Goal: Communication & Community: Answer question/provide support

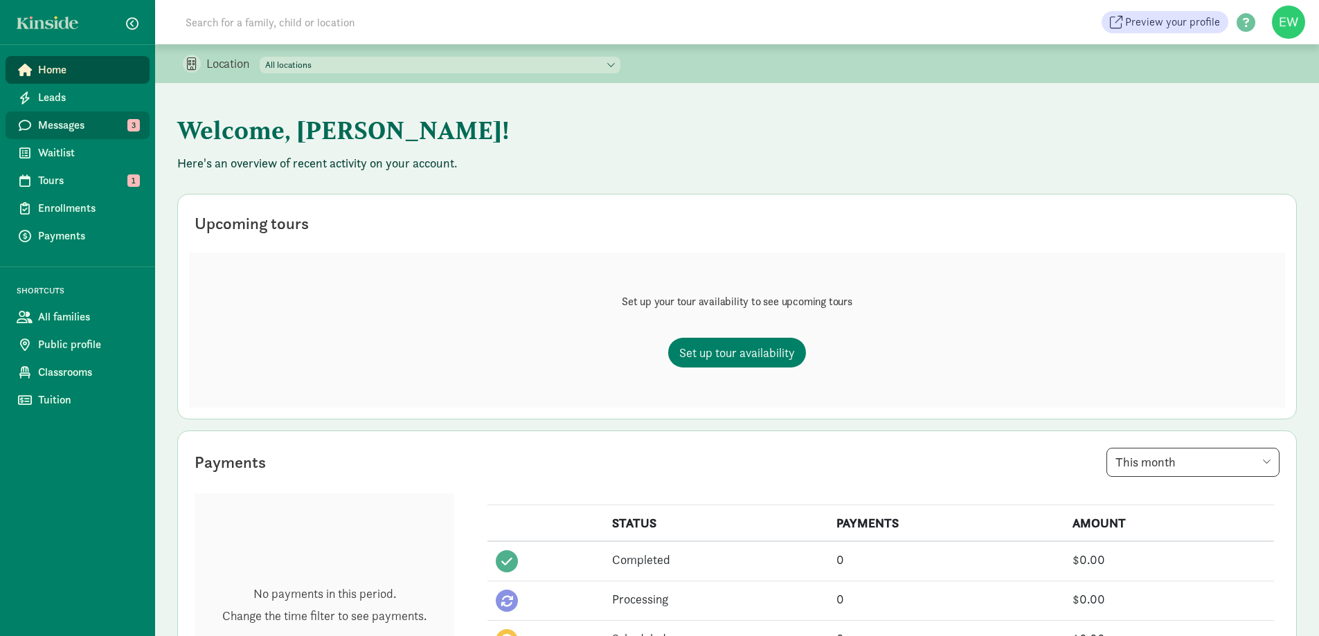
click at [91, 114] on link "Messages 3" at bounding box center [78, 125] width 144 height 28
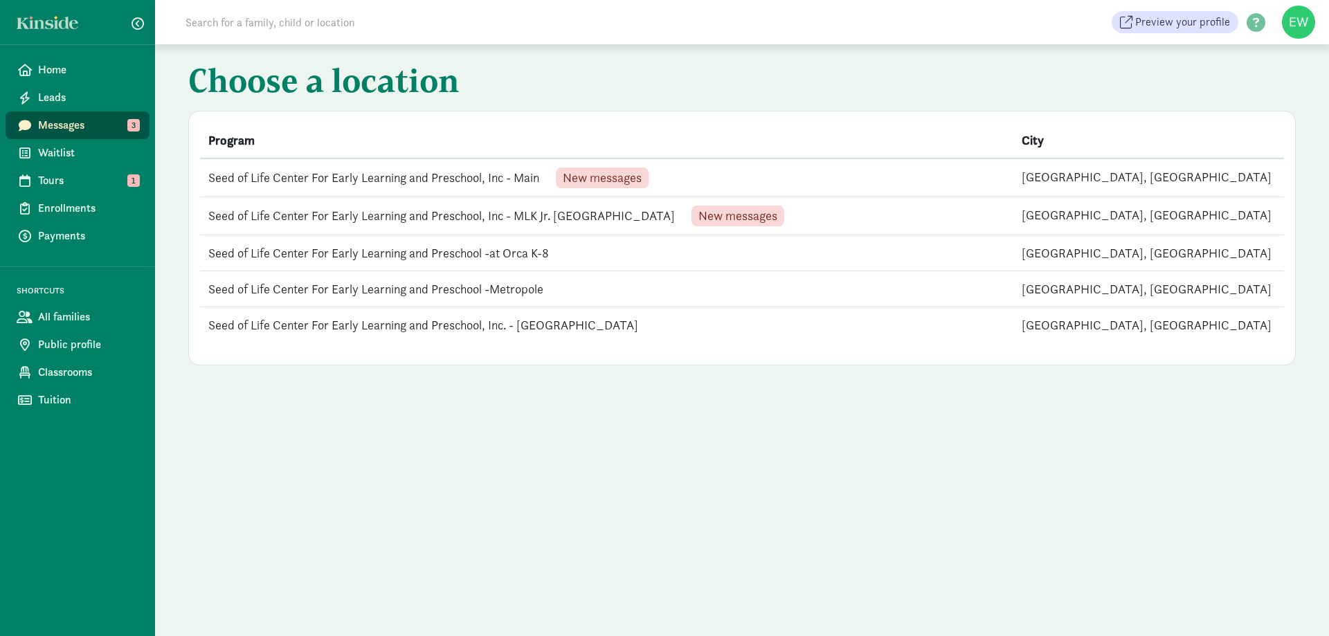
click at [577, 172] on span "New messages" at bounding box center [602, 178] width 79 height 12
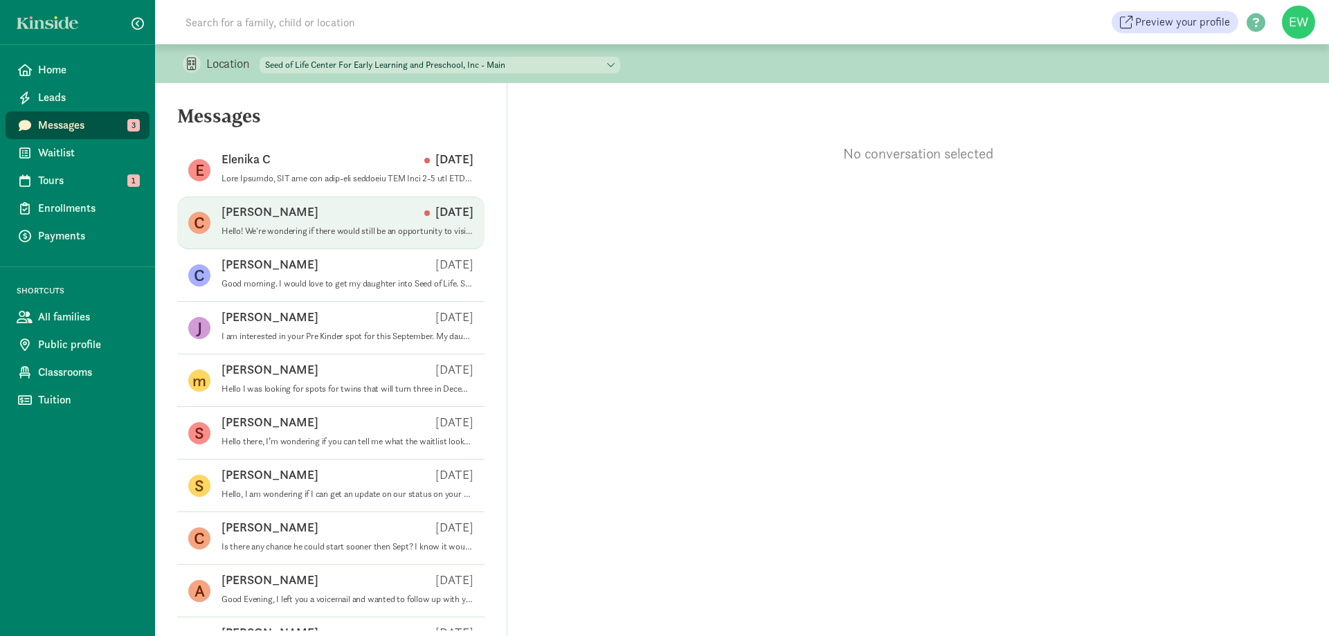
click at [341, 221] on div "[PERSON_NAME] [DATE]" at bounding box center [347, 214] width 252 height 22
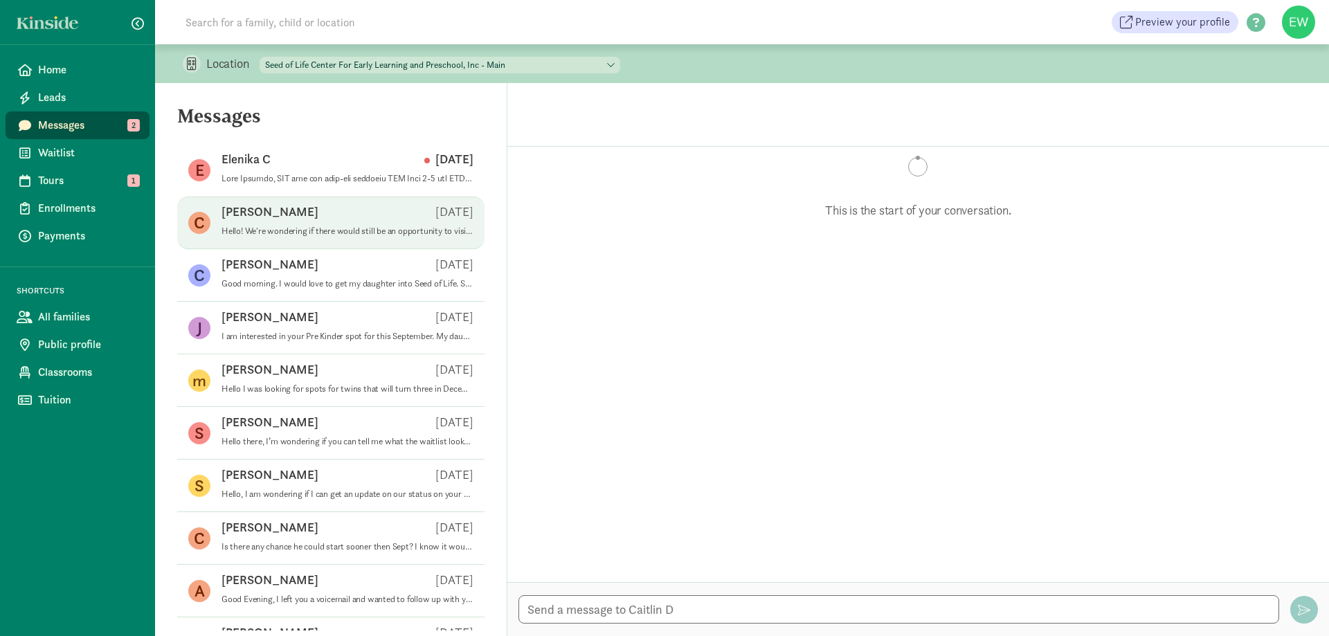
scroll to position [70, 0]
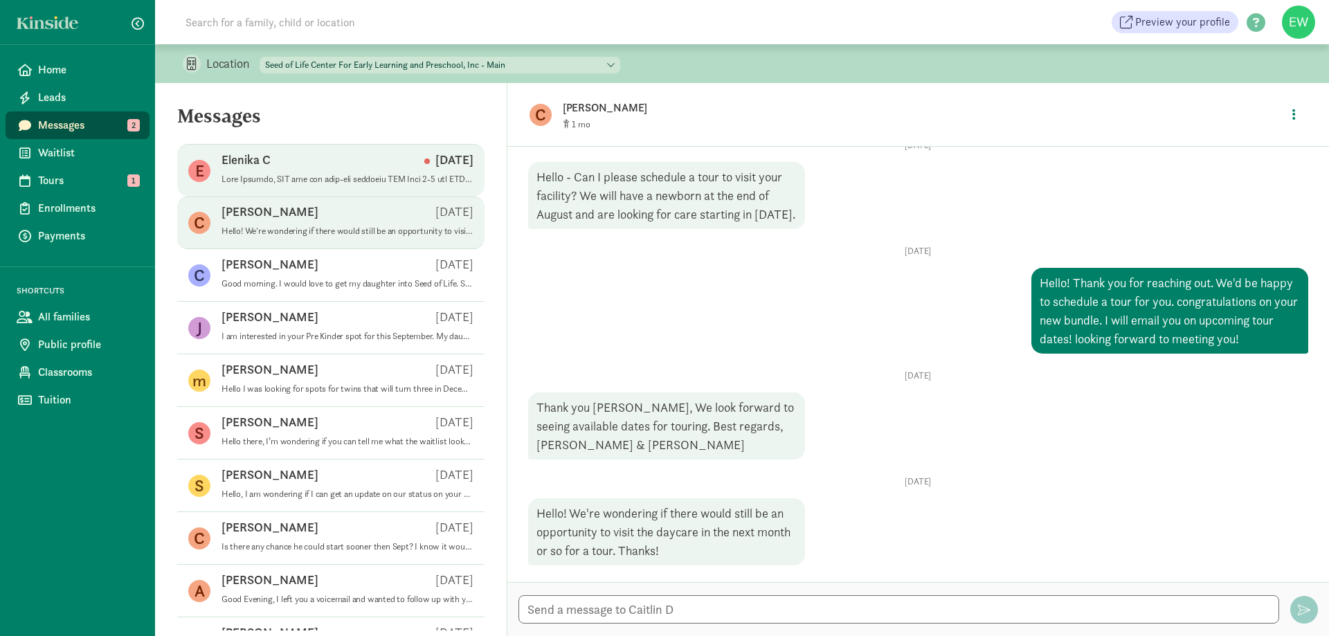
click at [286, 166] on div "Elenika C Sep 12" at bounding box center [347, 163] width 252 height 22
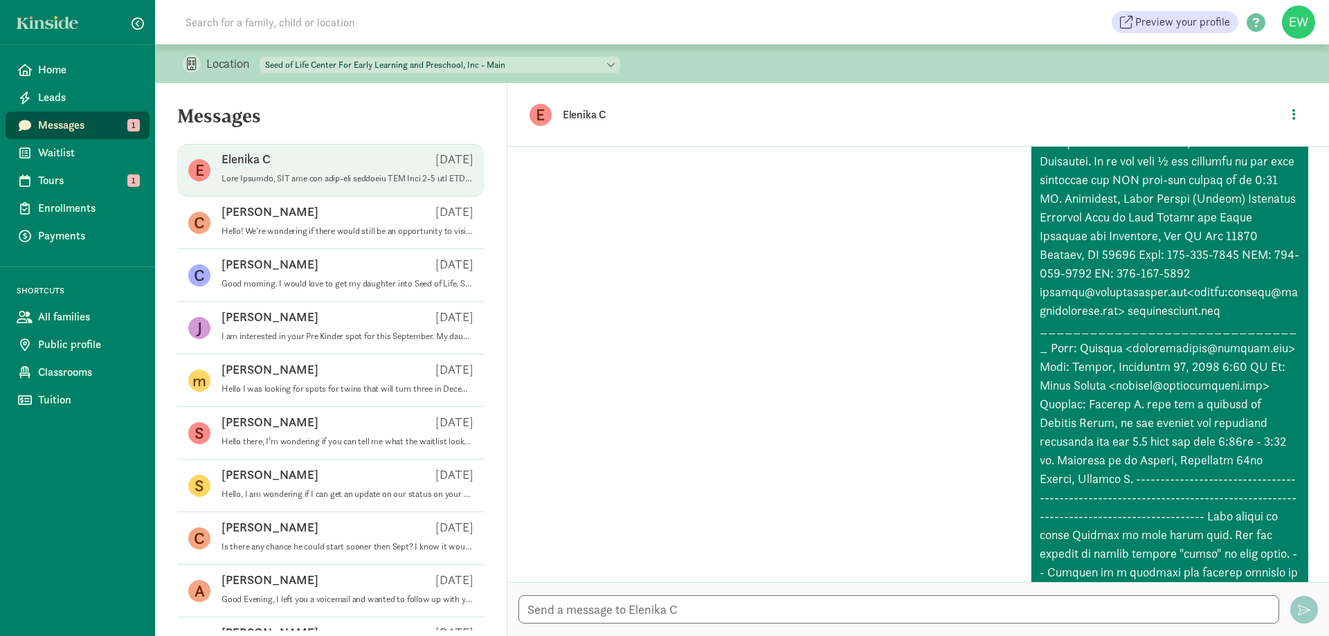
scroll to position [208, 0]
click at [88, 177] on span "Tours" at bounding box center [88, 180] width 100 height 17
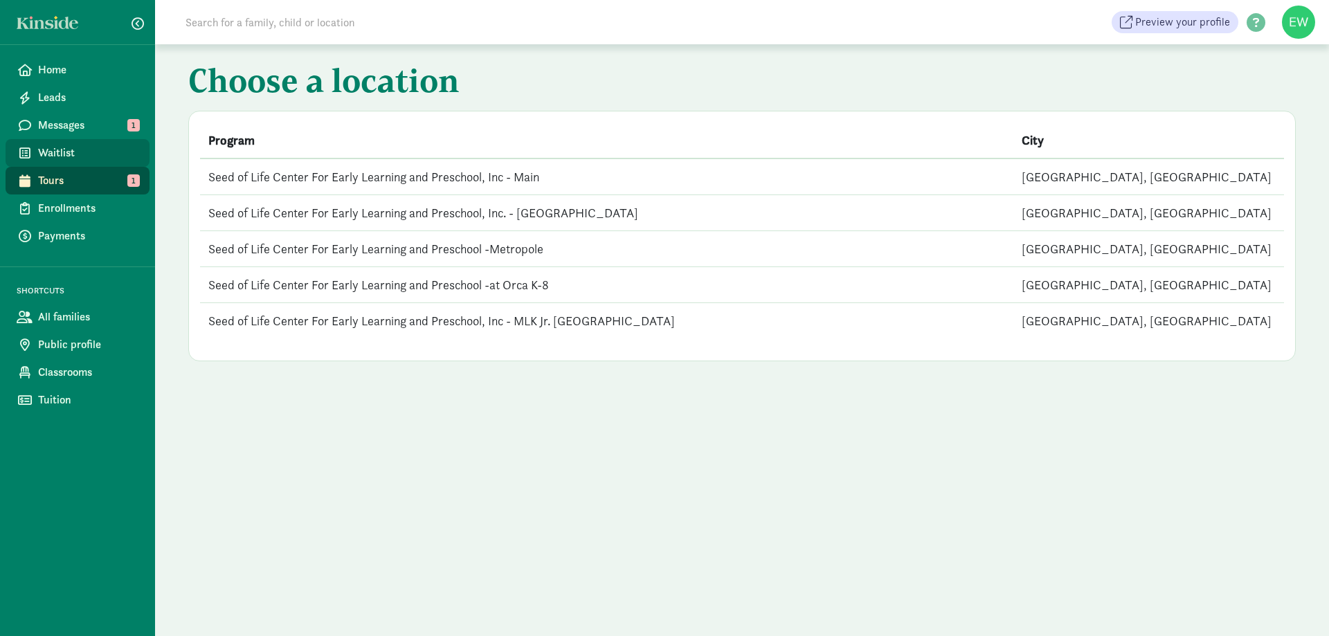
click at [69, 159] on span "Waitlist" at bounding box center [88, 153] width 100 height 17
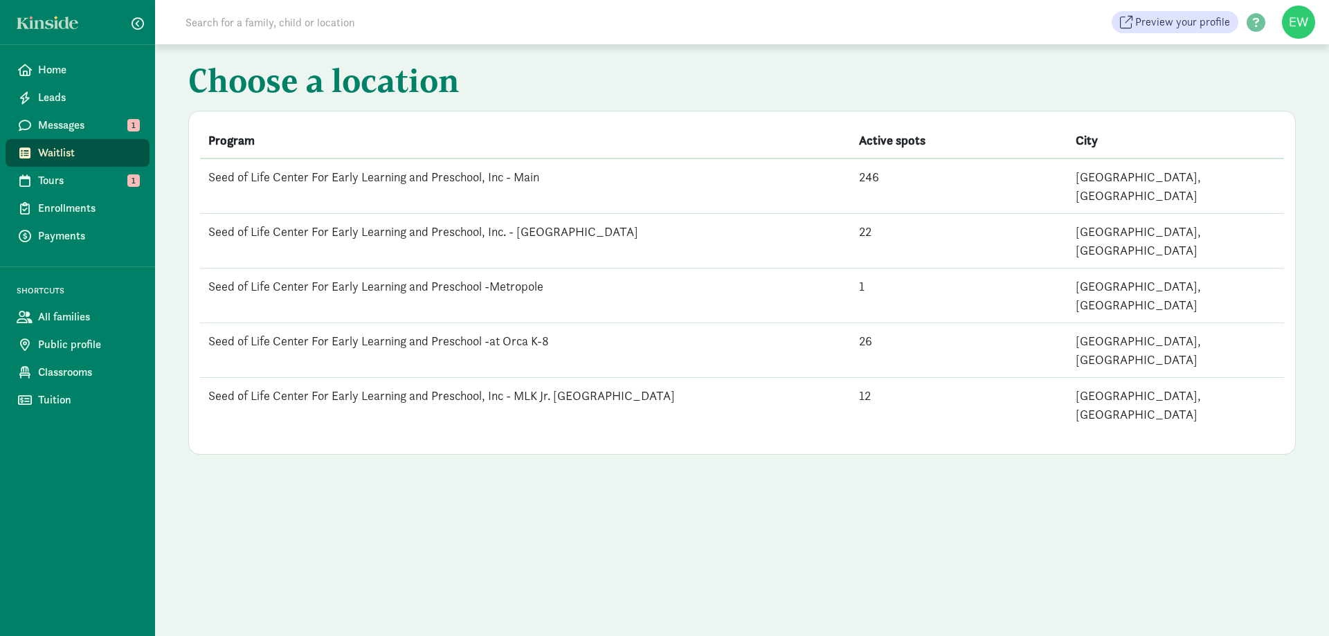
click at [549, 378] on td "Seed of Life Center For Early Learning and Preschool, Inc - MLK Jr. [GEOGRAPHIC…" at bounding box center [525, 405] width 651 height 55
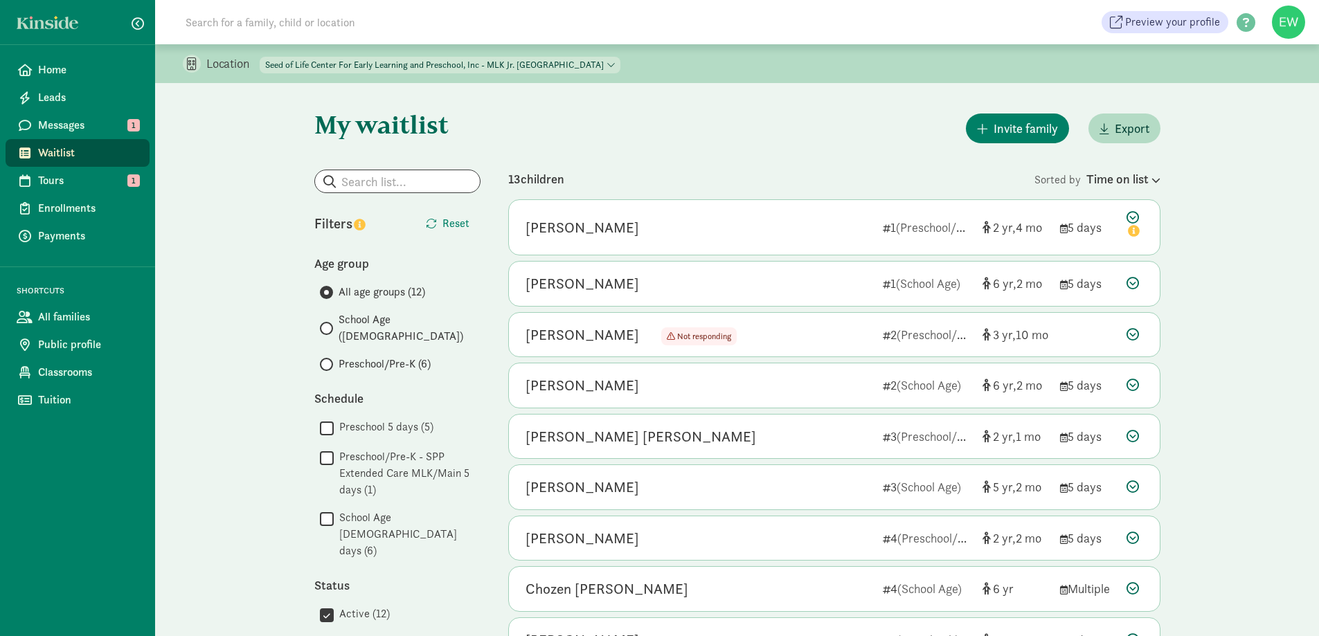
click at [342, 356] on span "Preschool/Pre-K (6)" at bounding box center [384, 364] width 92 height 17
click at [329, 360] on input "Preschool/Pre-K (6)" at bounding box center [324, 364] width 9 height 9
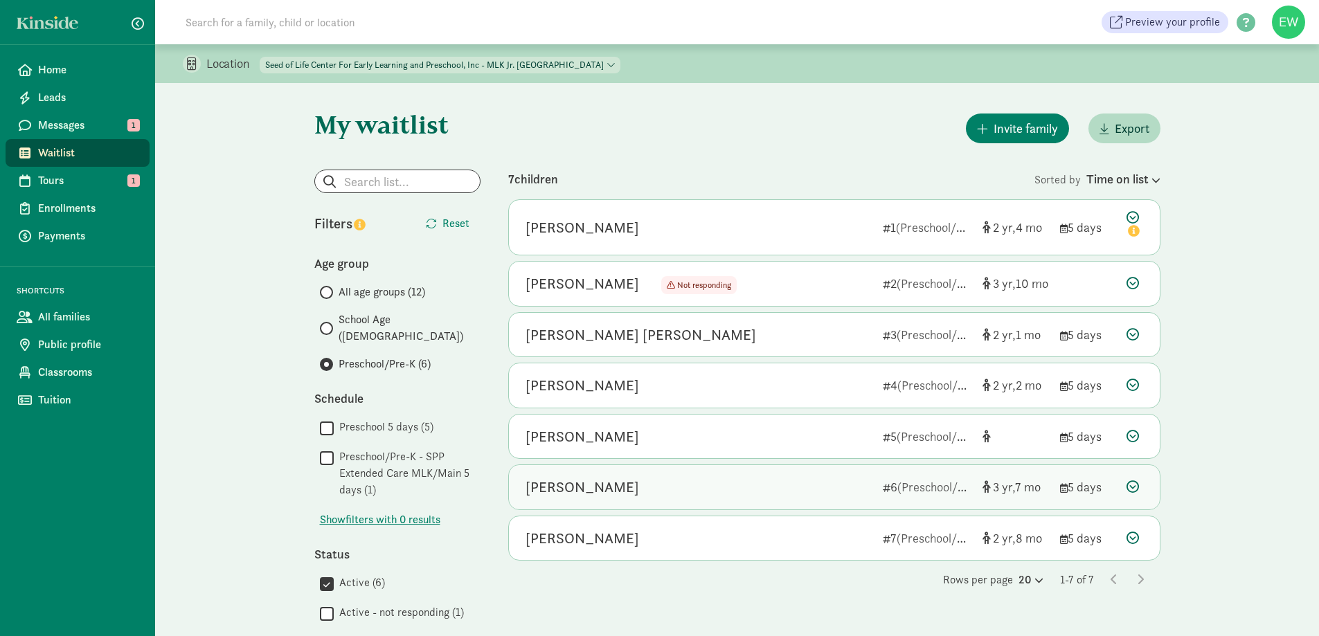
click at [1083, 473] on div "Azusa Callow 6 (Preschool/Pre-K) 3 7 5 days" at bounding box center [834, 487] width 651 height 44
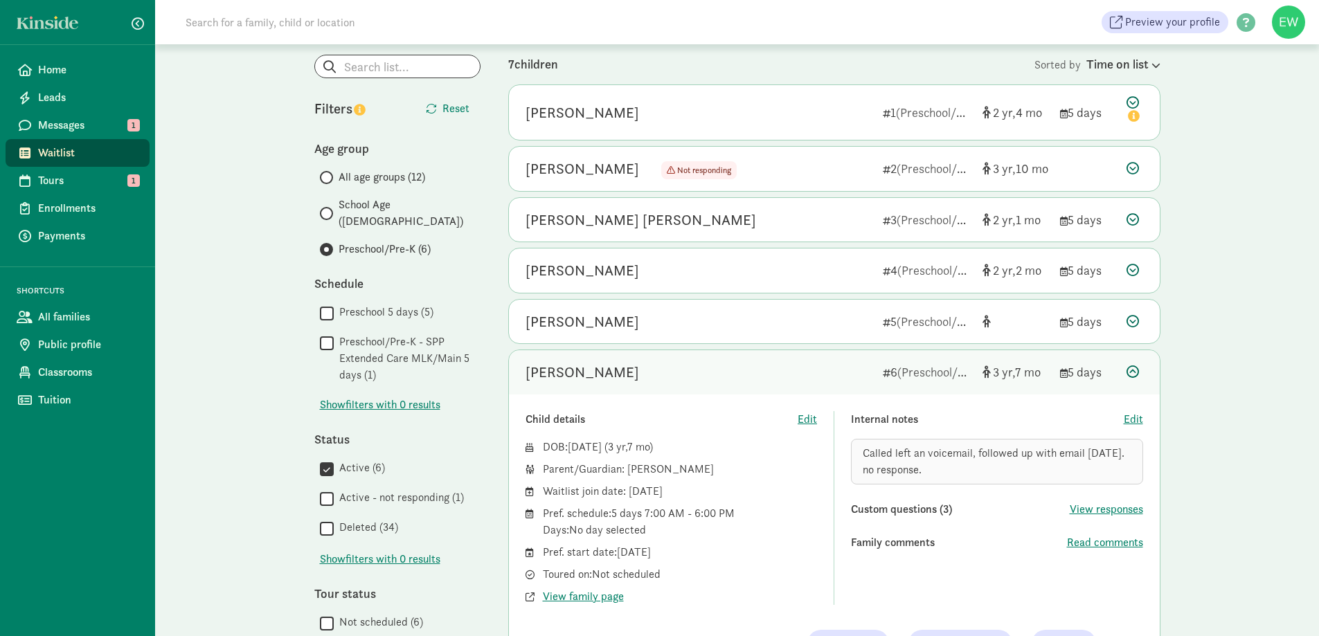
scroll to position [138, 0]
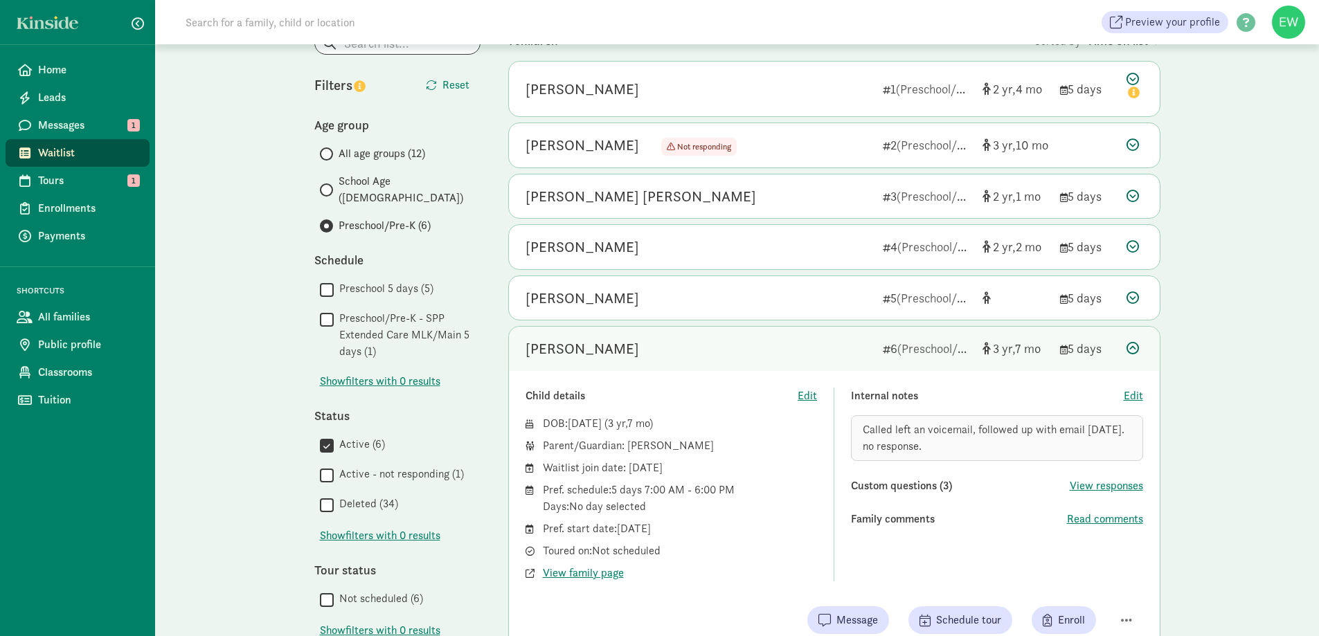
click at [808, 349] on div "Azusa Callow" at bounding box center [698, 349] width 346 height 22
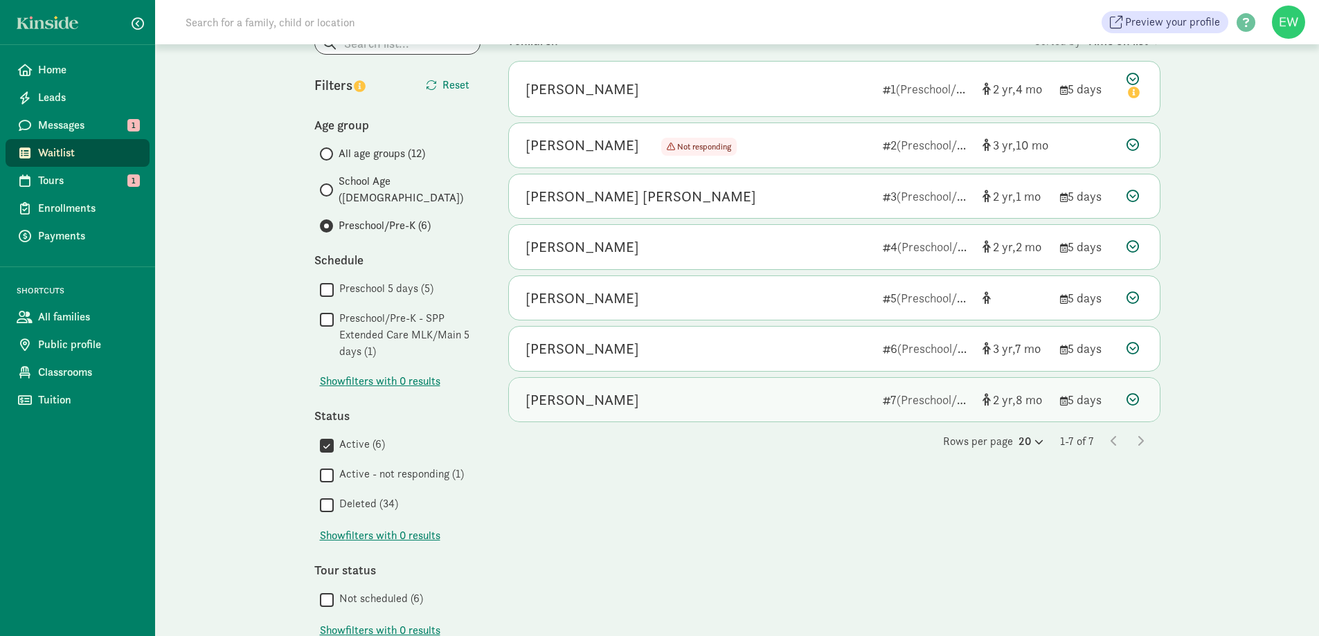
click at [660, 391] on div "Henry Lewis" at bounding box center [698, 400] width 346 height 22
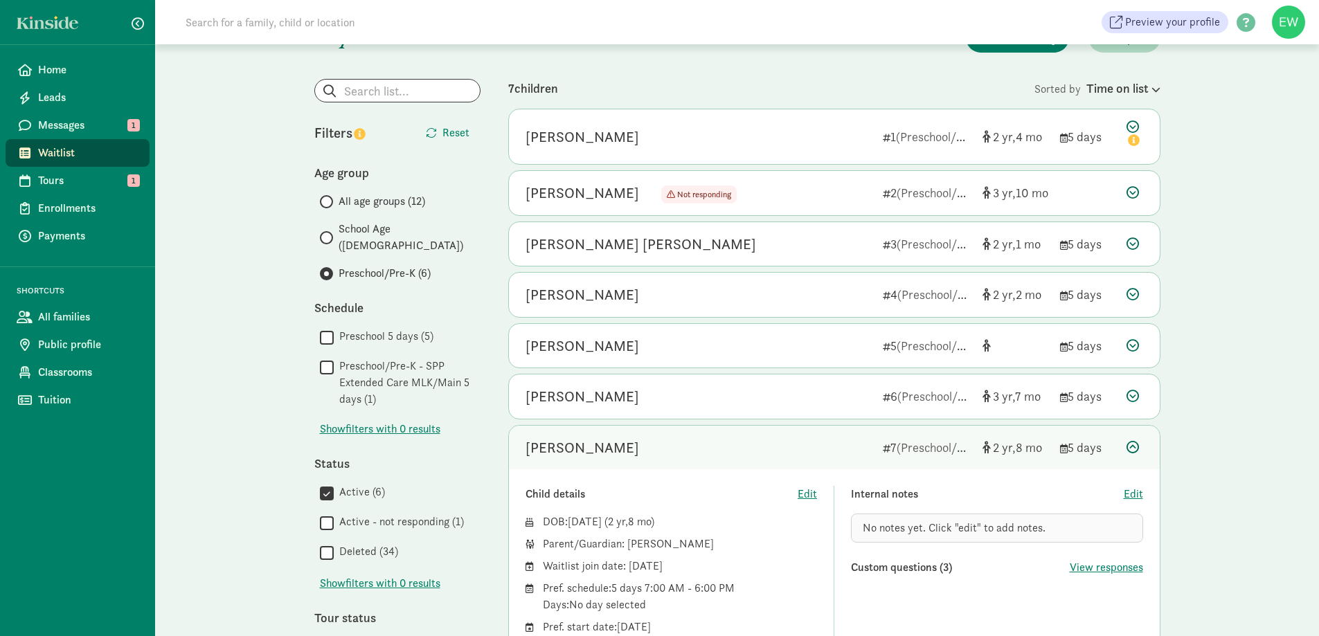
scroll to position [0, 0]
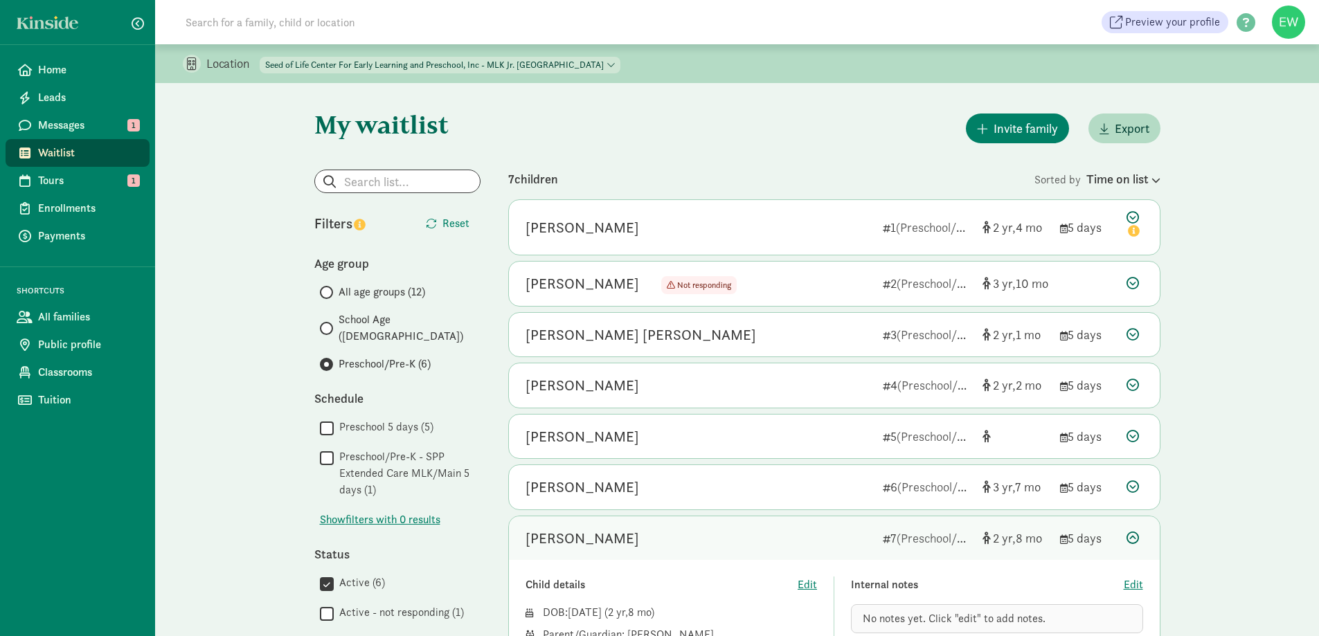
click at [613, 75] on div "Location Seed of Life Center For Early Learning and Preschool, Inc - Main Seed …" at bounding box center [737, 63] width 1164 height 39
click at [618, 64] on select "Seed of Life Center For Early Learning and Preschool, Inc - Main Seed of Life C…" at bounding box center [440, 65] width 361 height 17
select select "83938"
click at [260, 57] on select "Seed of Life Center For Early Learning and Preschool, Inc - Main Seed of Life C…" at bounding box center [440, 65] width 361 height 17
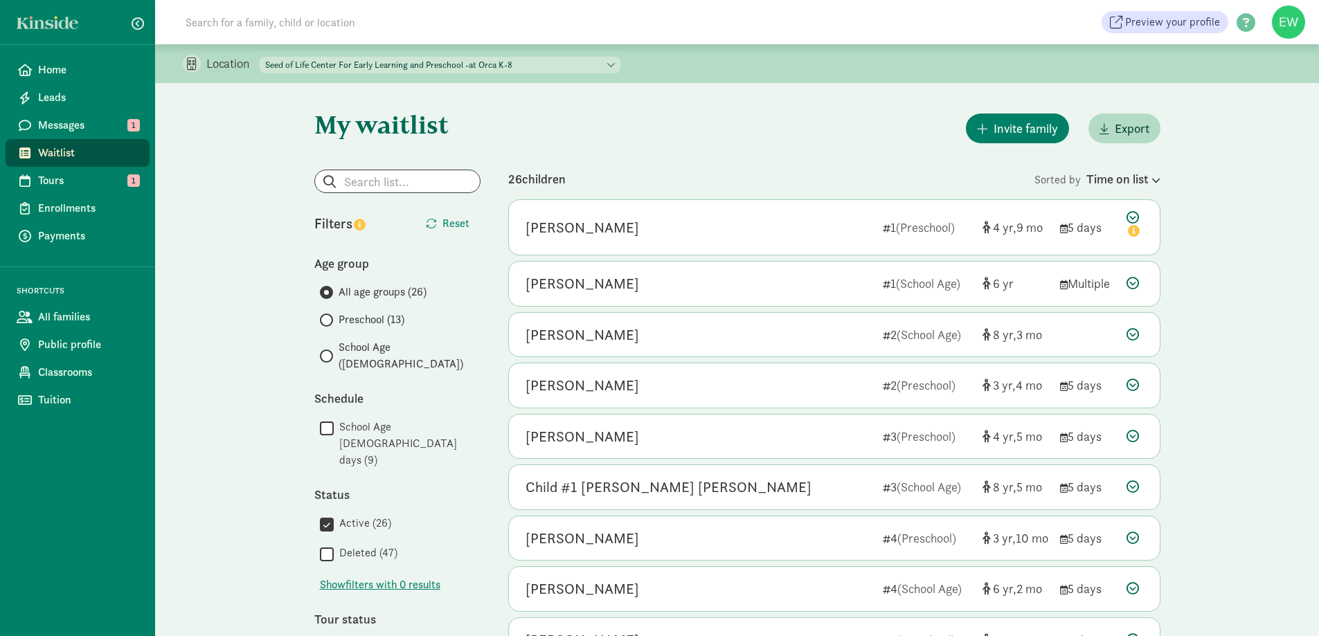
click at [386, 318] on span "Preschool (13)" at bounding box center [371, 319] width 66 height 17
click at [329, 318] on input "Preschool (13)" at bounding box center [324, 320] width 9 height 9
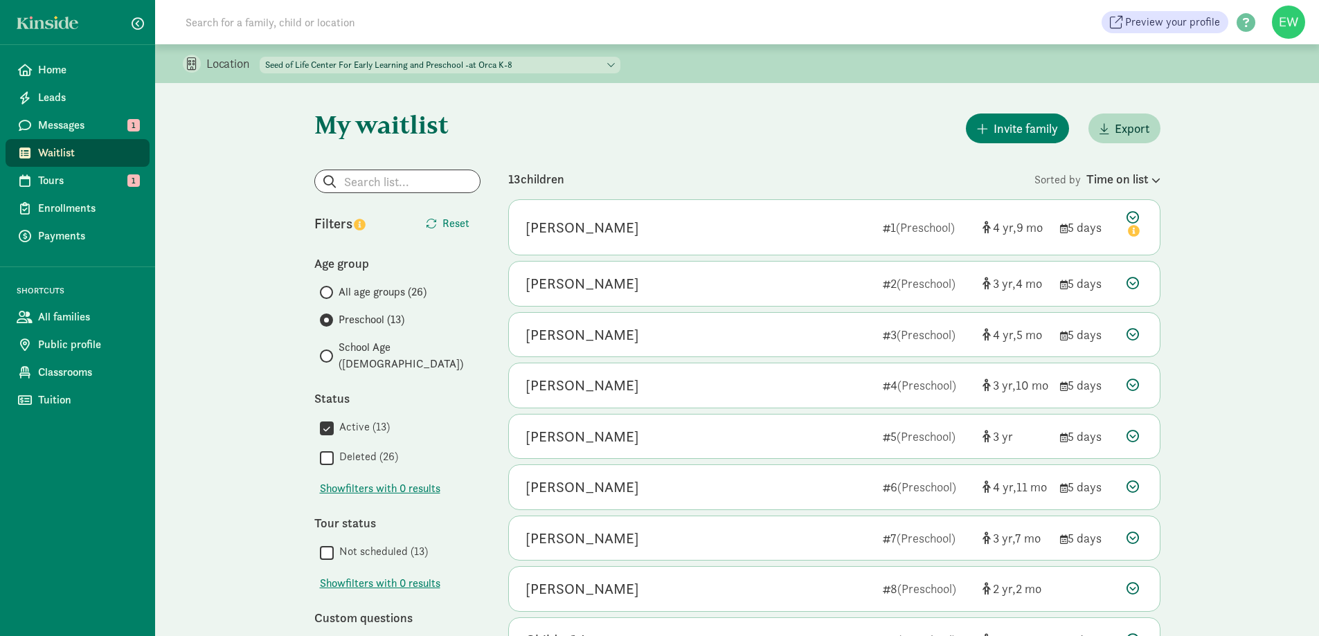
scroll to position [69, 0]
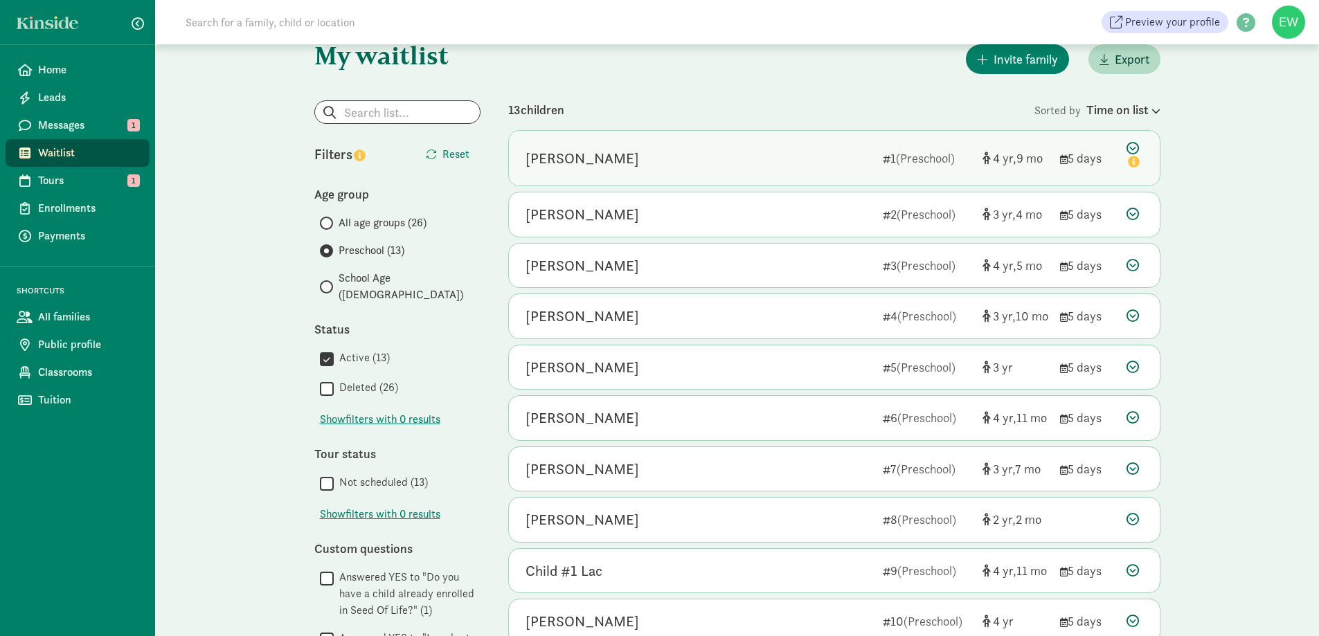
click at [757, 152] on div "Wahpesa Smith" at bounding box center [698, 158] width 346 height 22
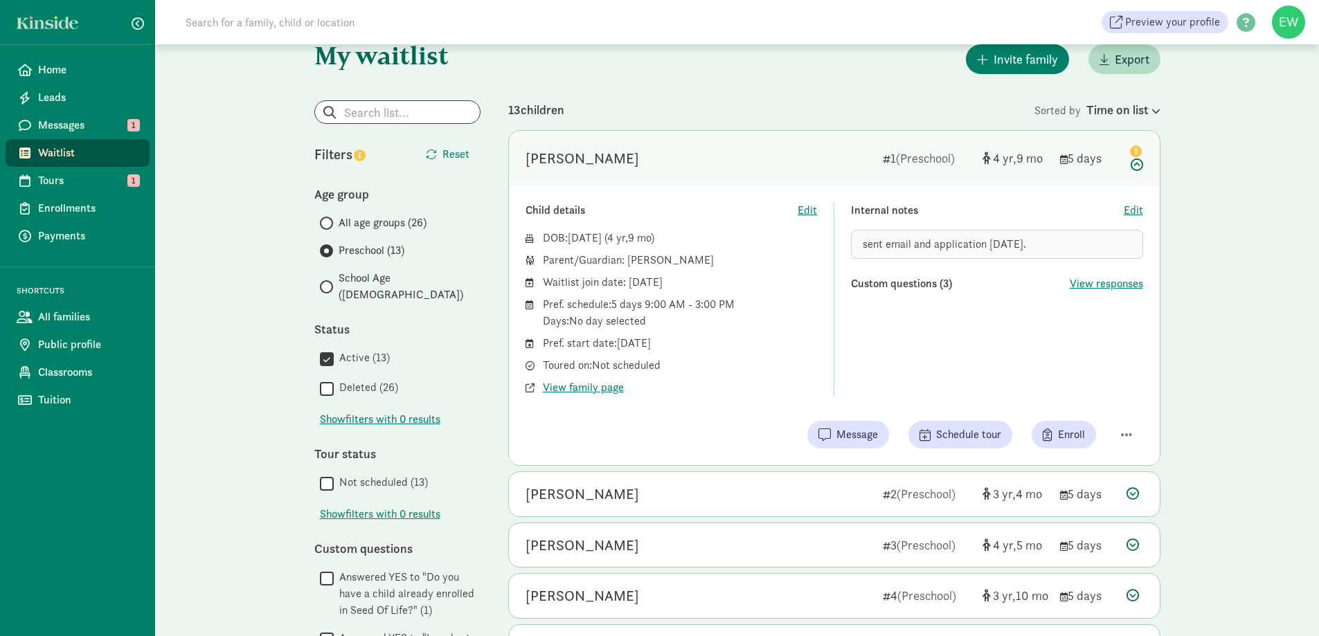
click at [687, 141] on div "Wahpesa Smith 1 (Preschool) 4 9 5 days" at bounding box center [834, 158] width 651 height 55
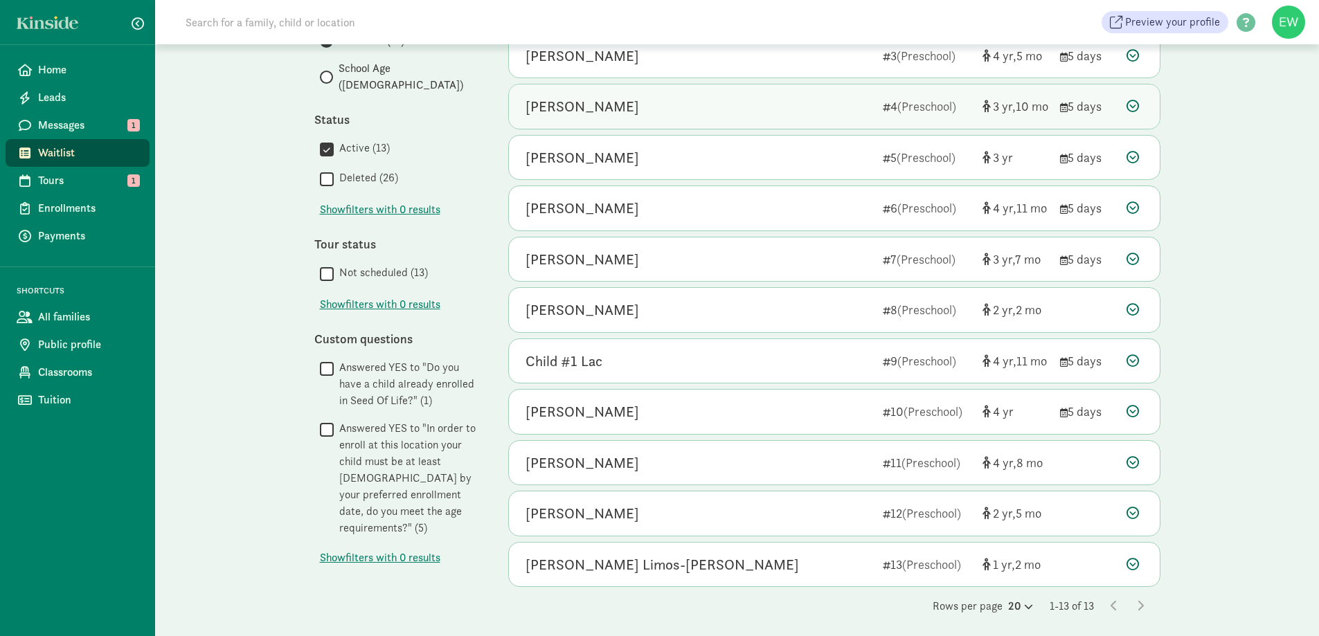
scroll to position [284, 0]
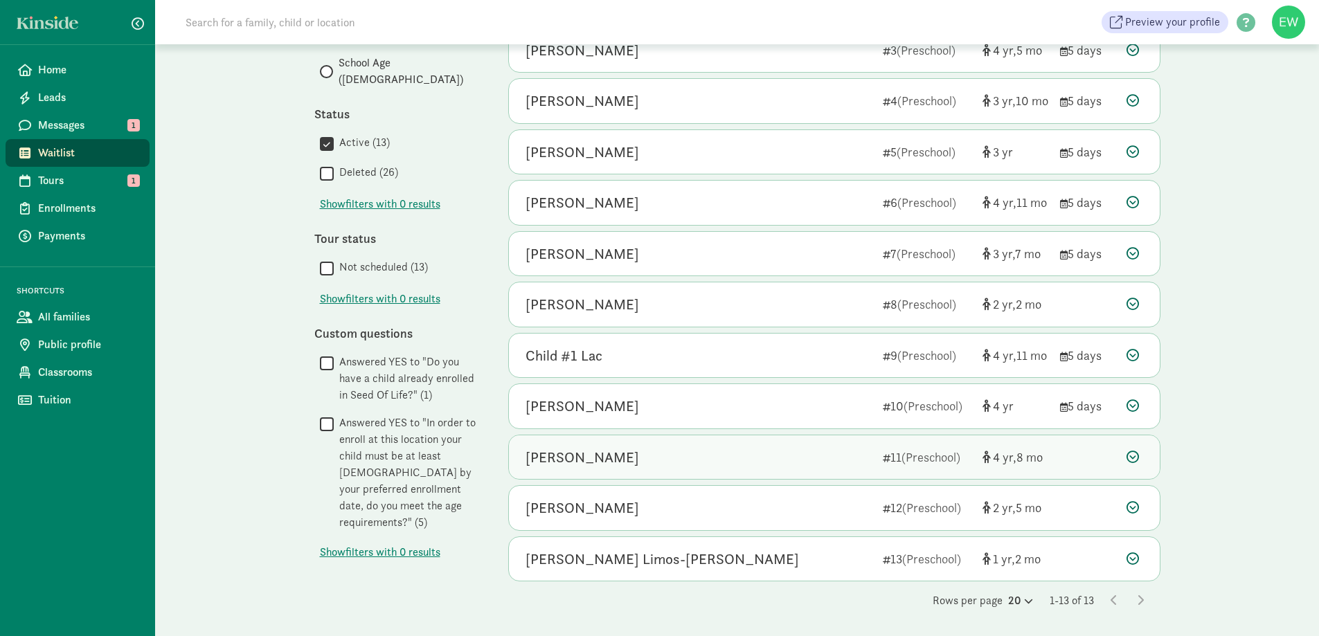
click at [658, 453] on div "Talon Sevig-Martin" at bounding box center [698, 457] width 346 height 22
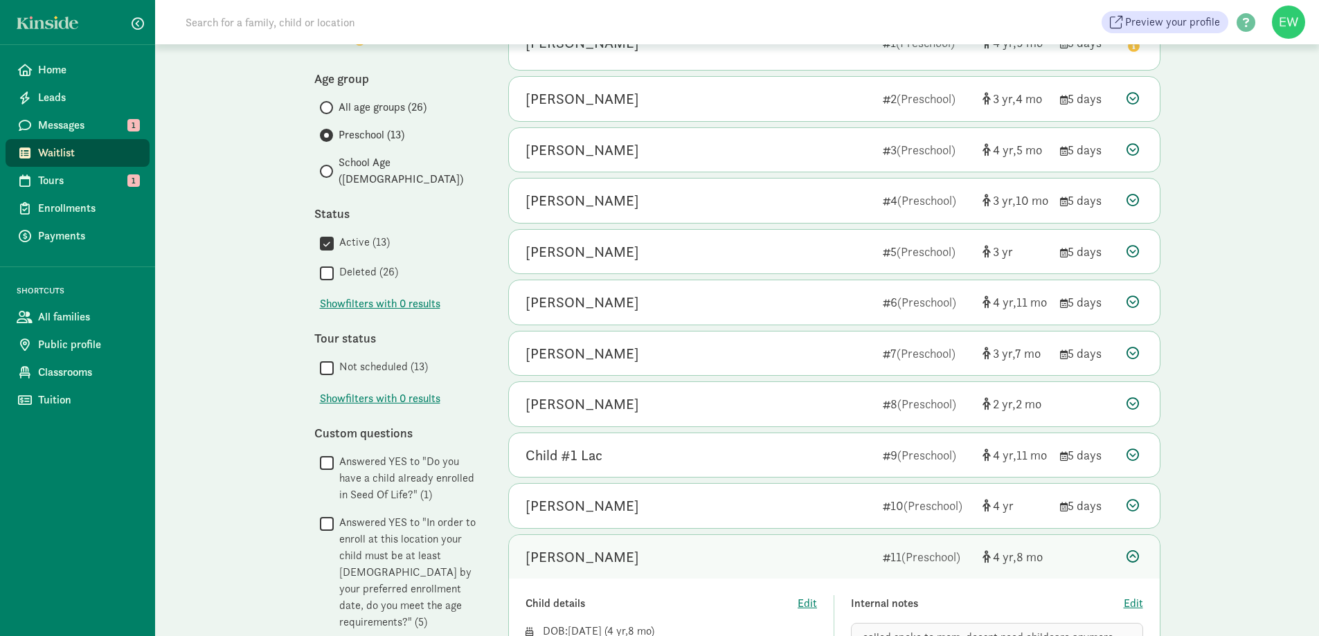
scroll to position [10, 0]
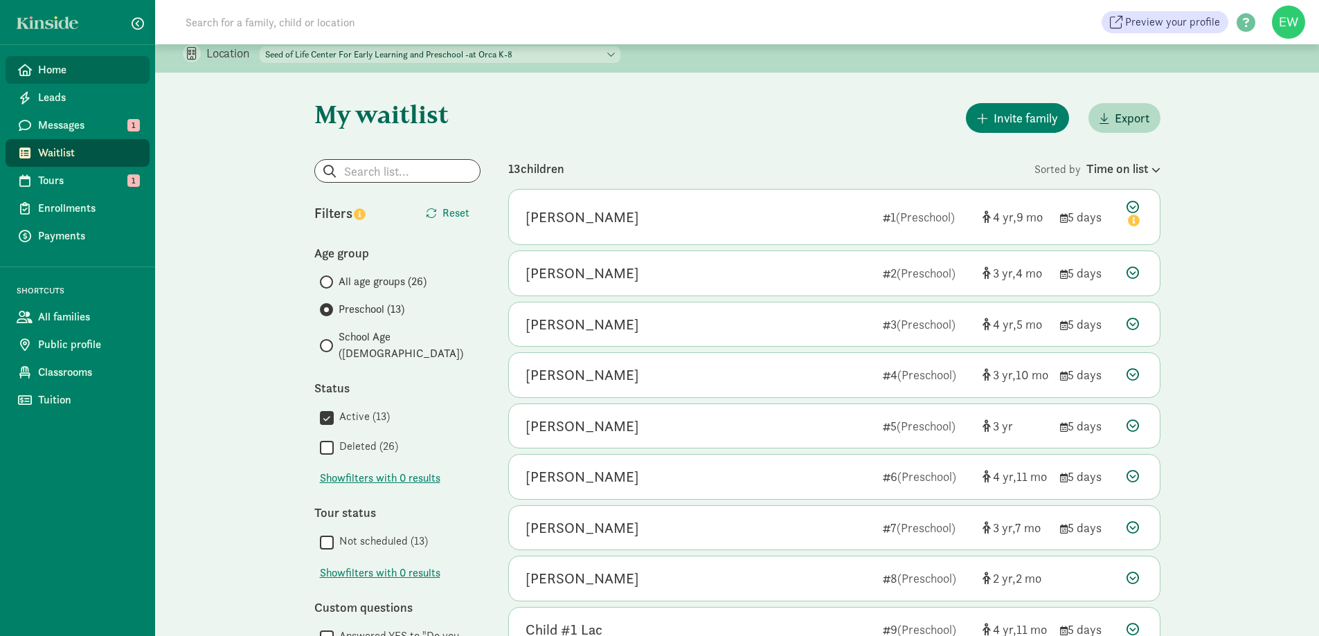
click at [120, 71] on span "Home" at bounding box center [88, 70] width 100 height 17
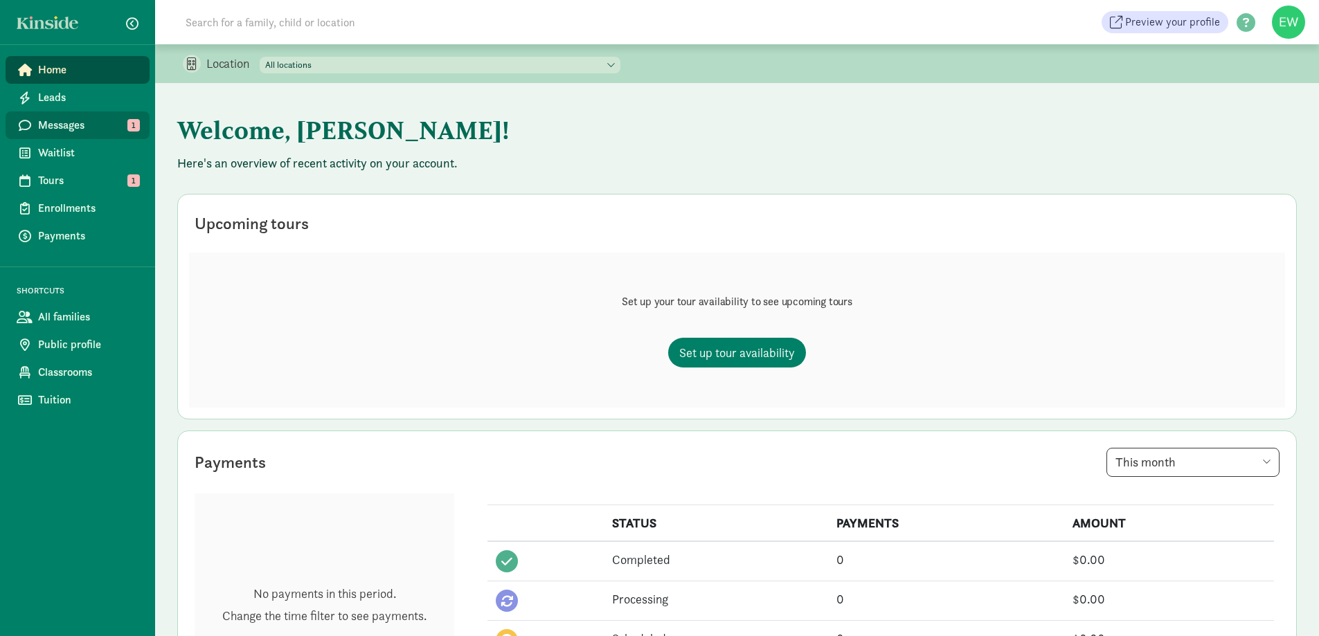
click at [69, 122] on span "Messages" at bounding box center [88, 125] width 100 height 17
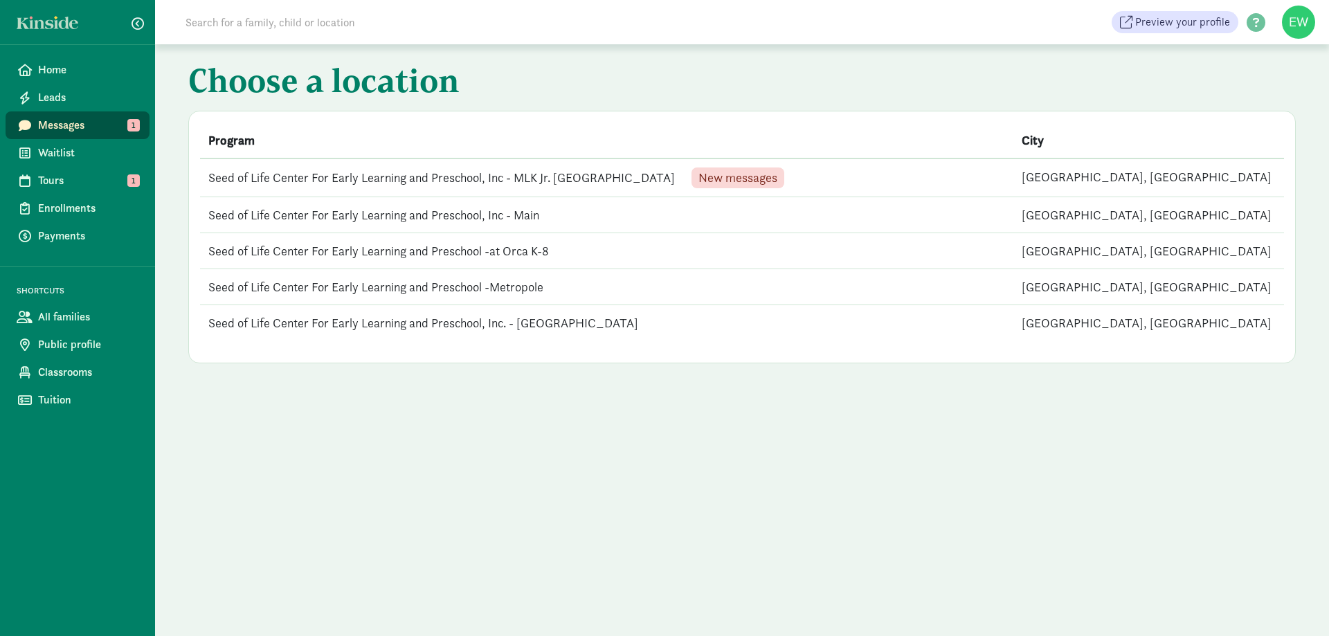
click at [710, 178] on span "New messages" at bounding box center [737, 178] width 79 height 12
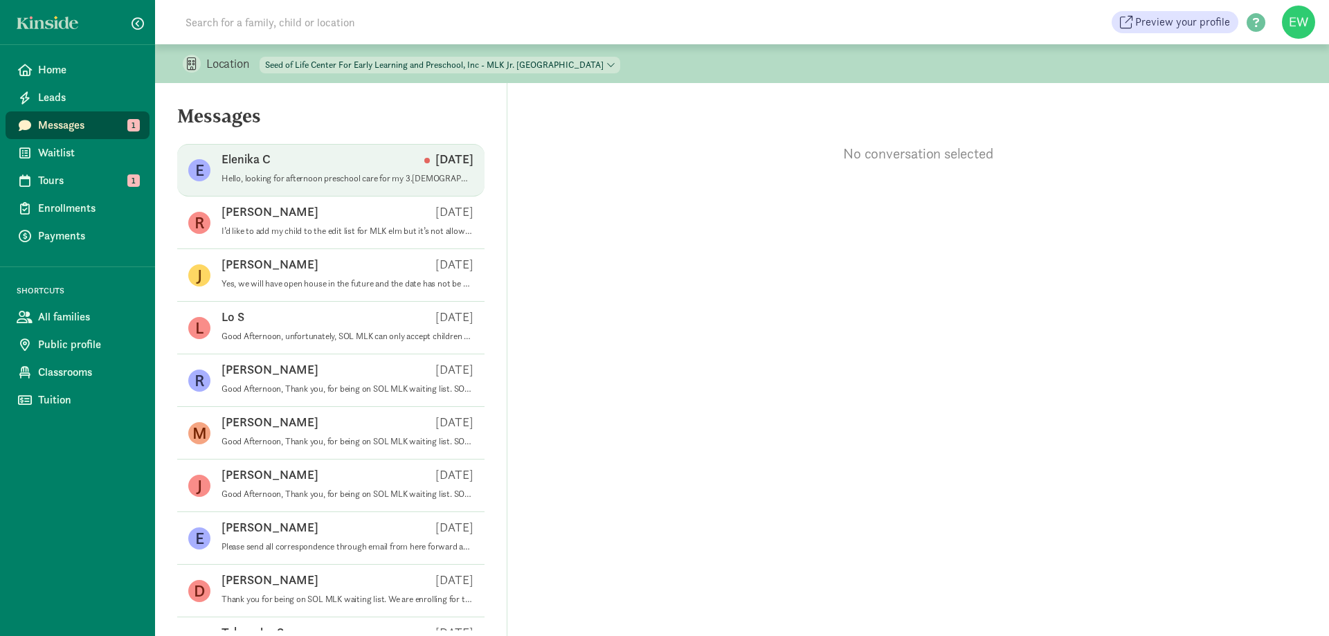
click at [345, 181] on p "Hello, looking for afternoon preschool care for my 3.5 year old from 1:30-5:30" at bounding box center [347, 178] width 252 height 11
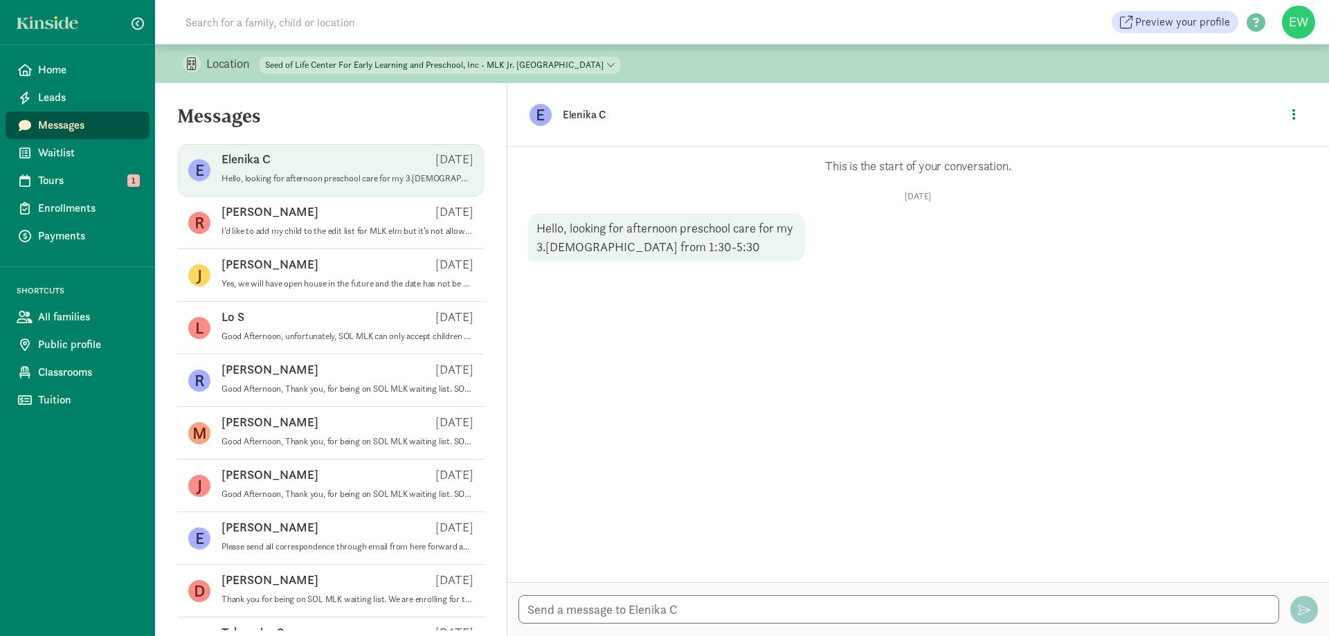
click at [538, 105] on figure "E" at bounding box center [541, 115] width 22 height 22
click at [207, 168] on figure "E" at bounding box center [199, 170] width 22 height 22
click at [239, 164] on p "Elenika C" at bounding box center [245, 159] width 49 height 17
click at [354, 178] on p "Hello, looking for afternoon preschool care for my 3.5 year old from 1:30-5:30" at bounding box center [347, 178] width 252 height 11
click at [192, 178] on figure "E" at bounding box center [199, 170] width 22 height 22
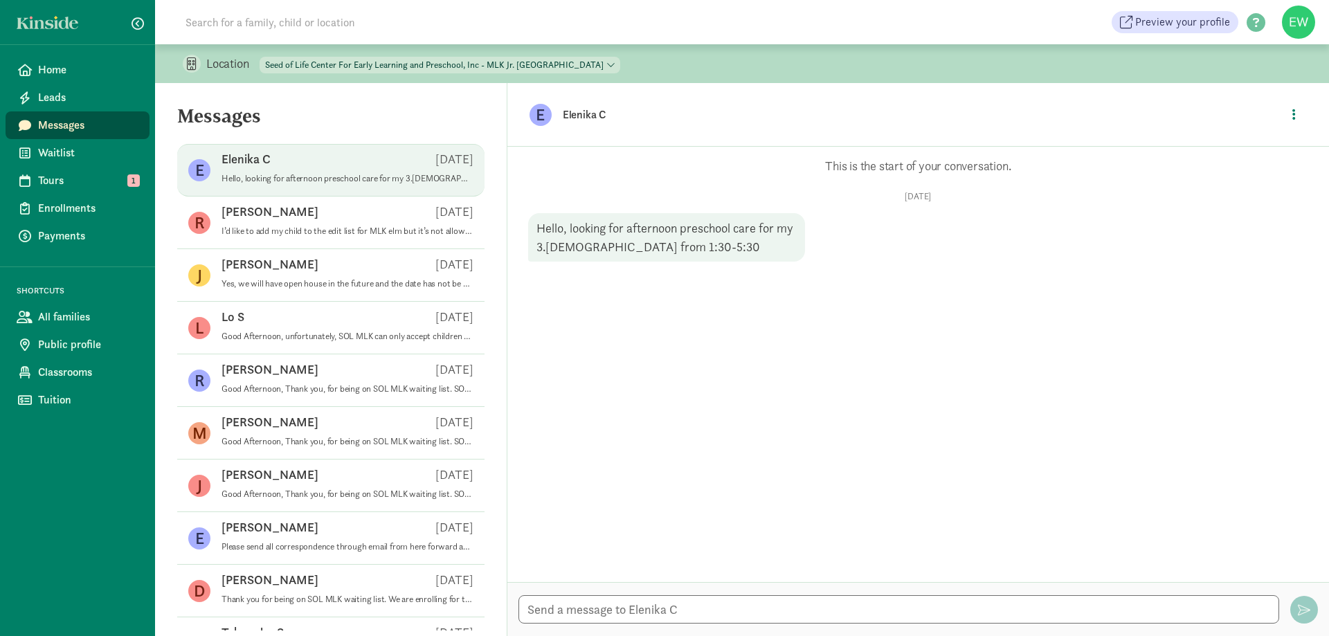
click at [254, 163] on p "Elenika C" at bounding box center [245, 159] width 49 height 17
click at [747, 613] on textarea at bounding box center [898, 609] width 761 height 28
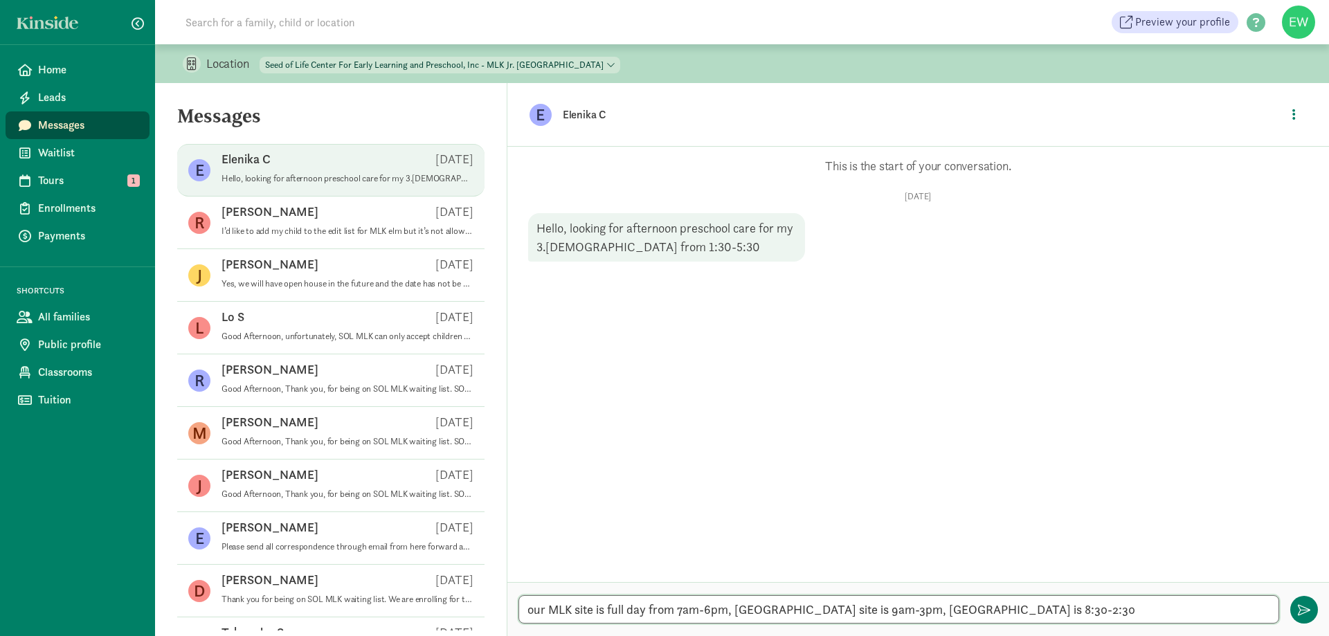
type textarea "our MLK site is full day from 7am-6pm, Orca preschool site is 9am-3pm, Rainier …"
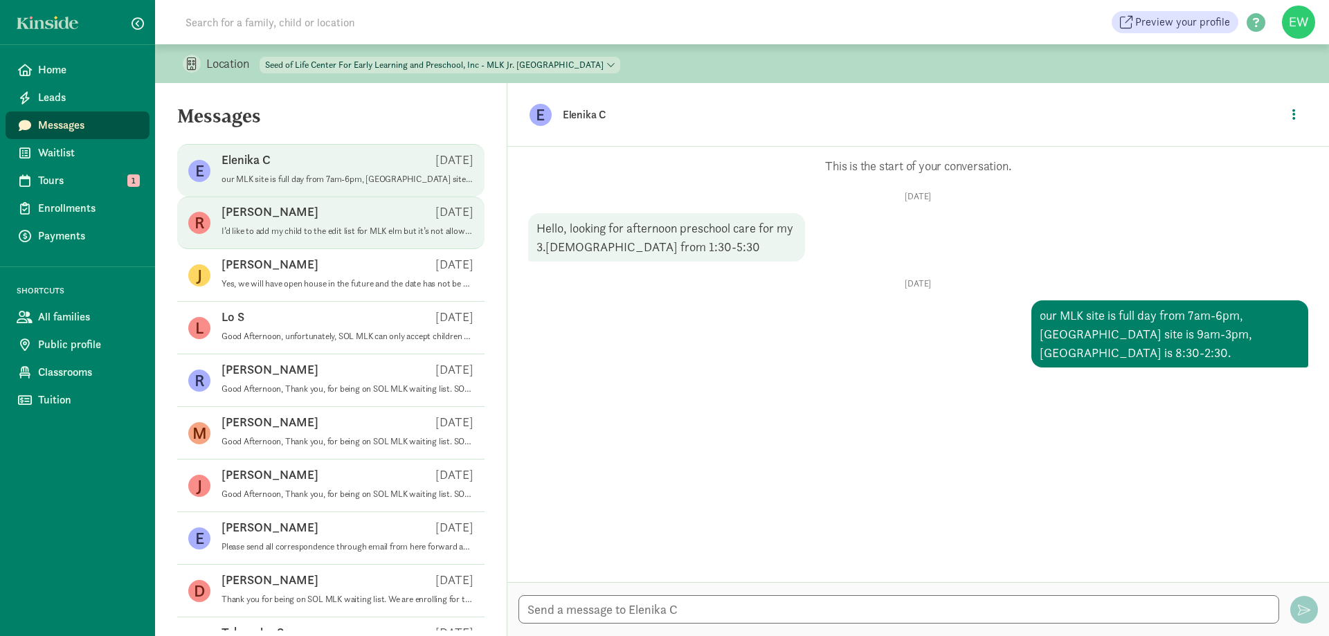
click at [337, 230] on p "I’d like to add my child to the edit list for MLK elm but it’s not allowing me …" at bounding box center [347, 231] width 252 height 11
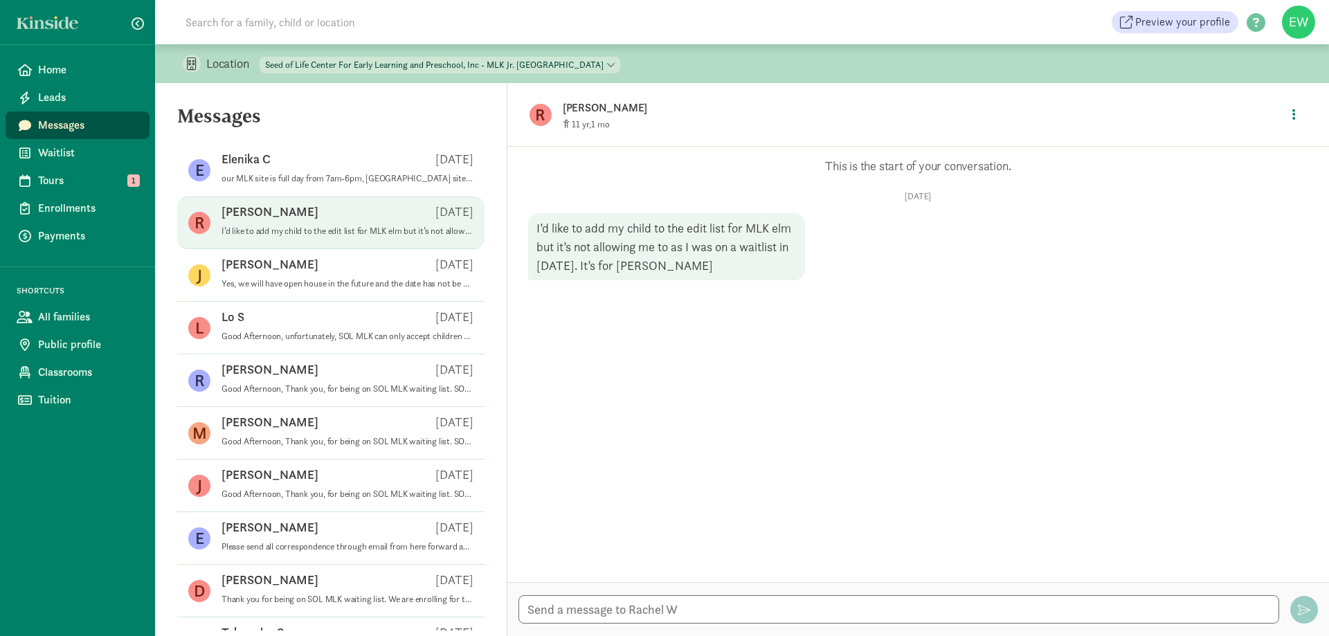
click at [199, 222] on figure "R" at bounding box center [199, 223] width 22 height 22
click at [109, 188] on span "Tours" at bounding box center [88, 180] width 100 height 17
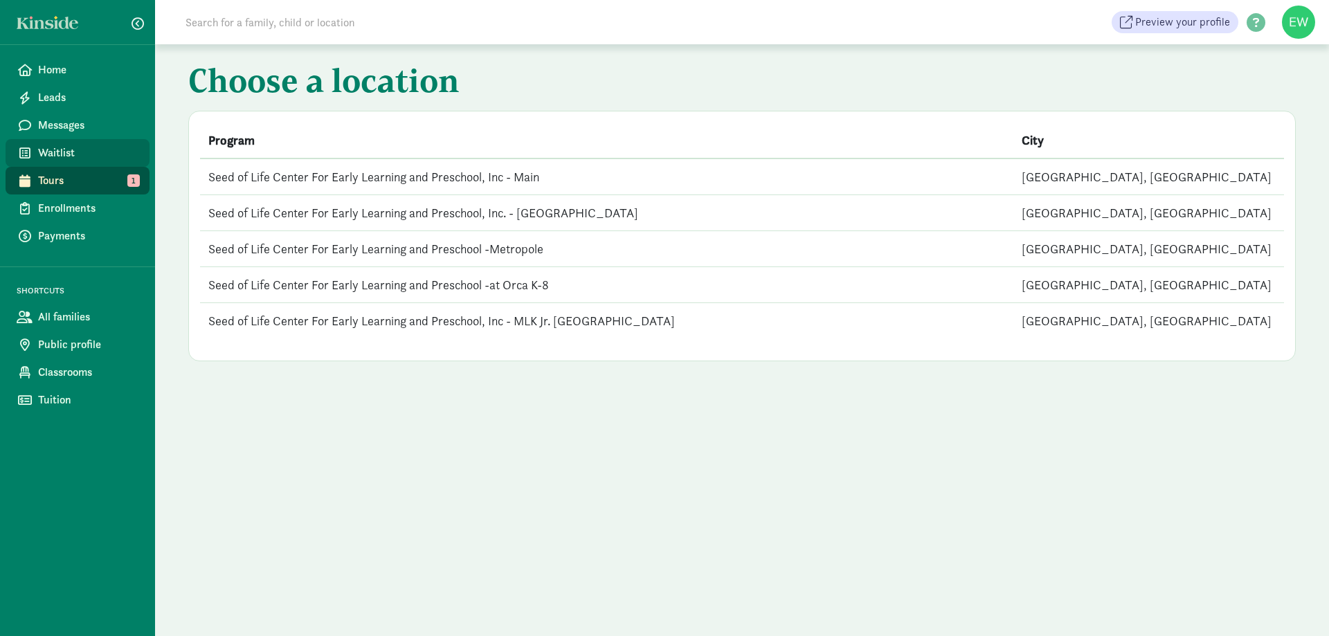
click at [54, 157] on span "Waitlist" at bounding box center [88, 153] width 100 height 17
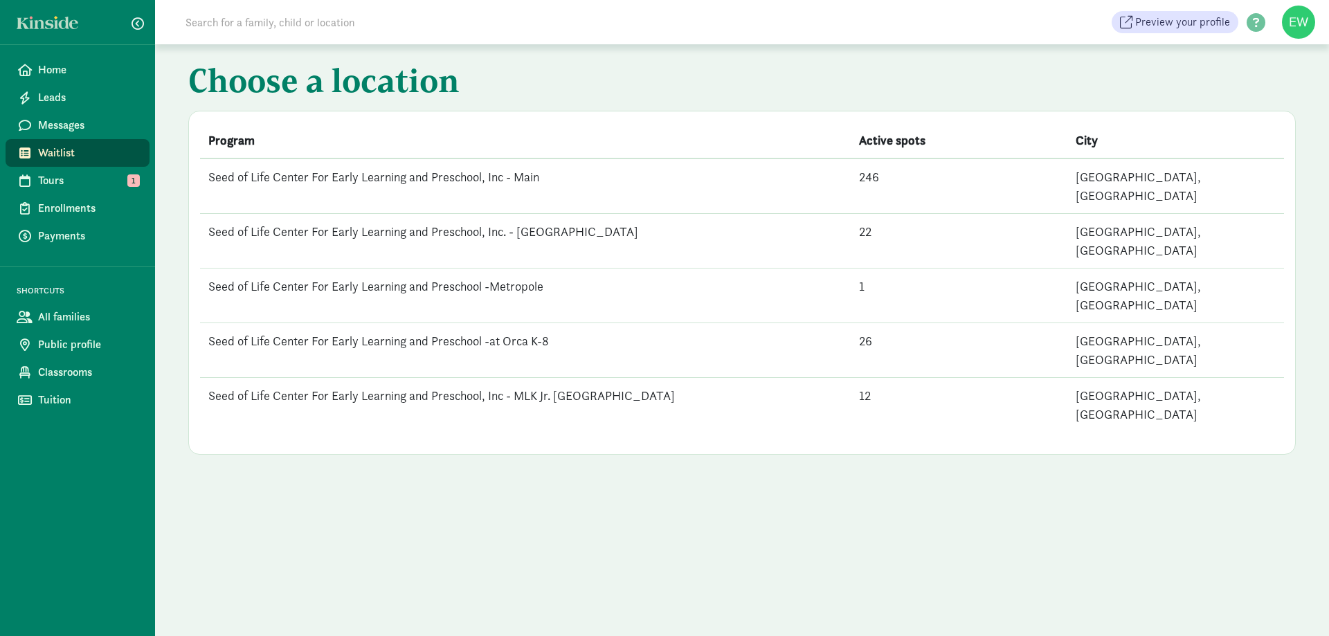
click at [516, 269] on td "Seed of Life Center For Early Learning and Preschool -Metropole" at bounding box center [525, 296] width 651 height 55
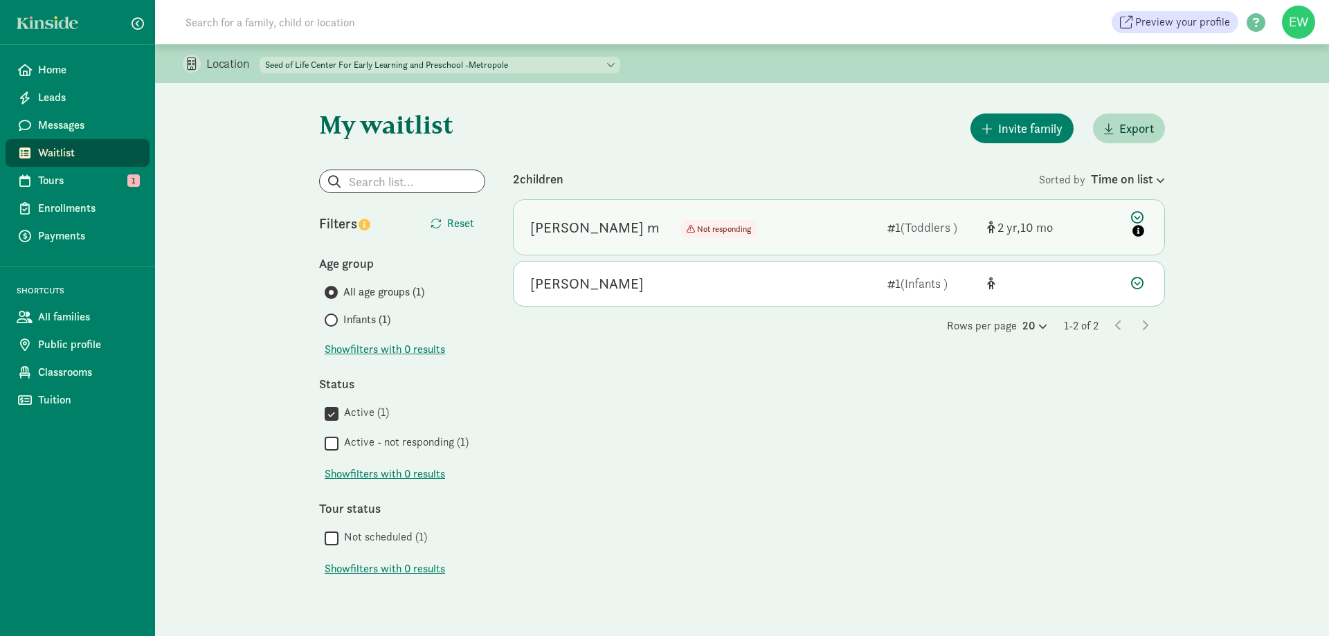
click at [1104, 224] on div "[PERSON_NAME] m Not responding Not responding 1 (Toddlers ) 2 10" at bounding box center [839, 227] width 651 height 55
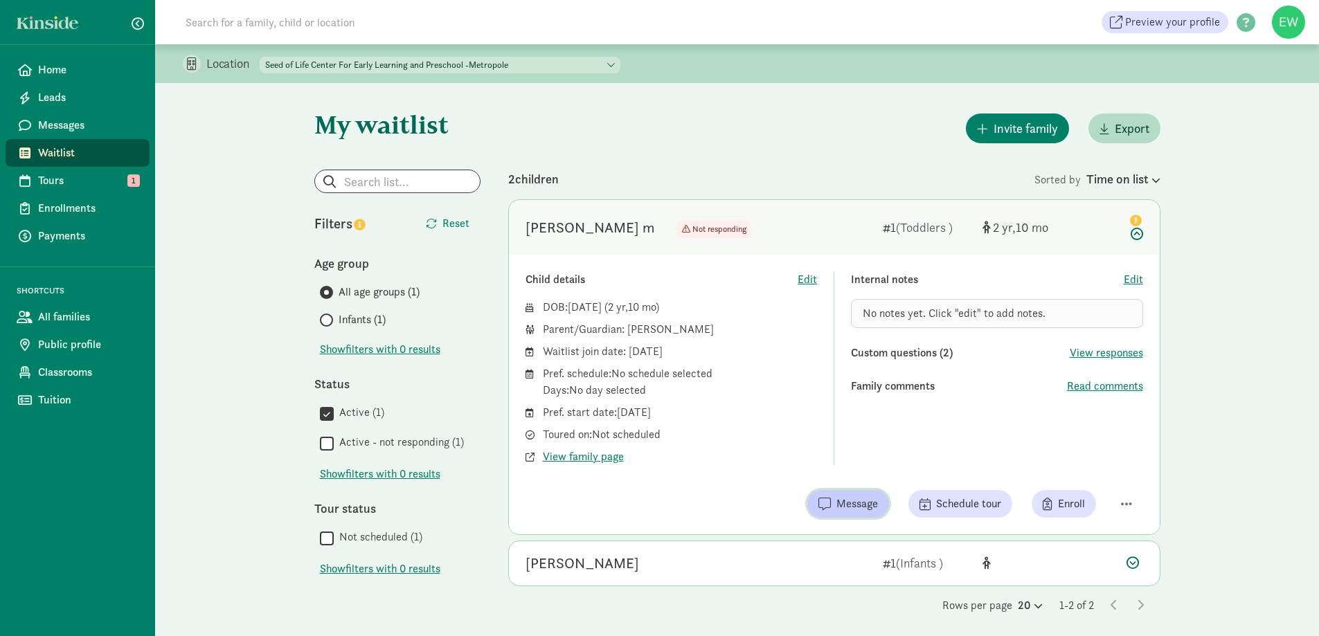
click at [830, 509] on span "Message" at bounding box center [848, 504] width 60 height 17
